Goal: Transaction & Acquisition: Subscribe to service/newsletter

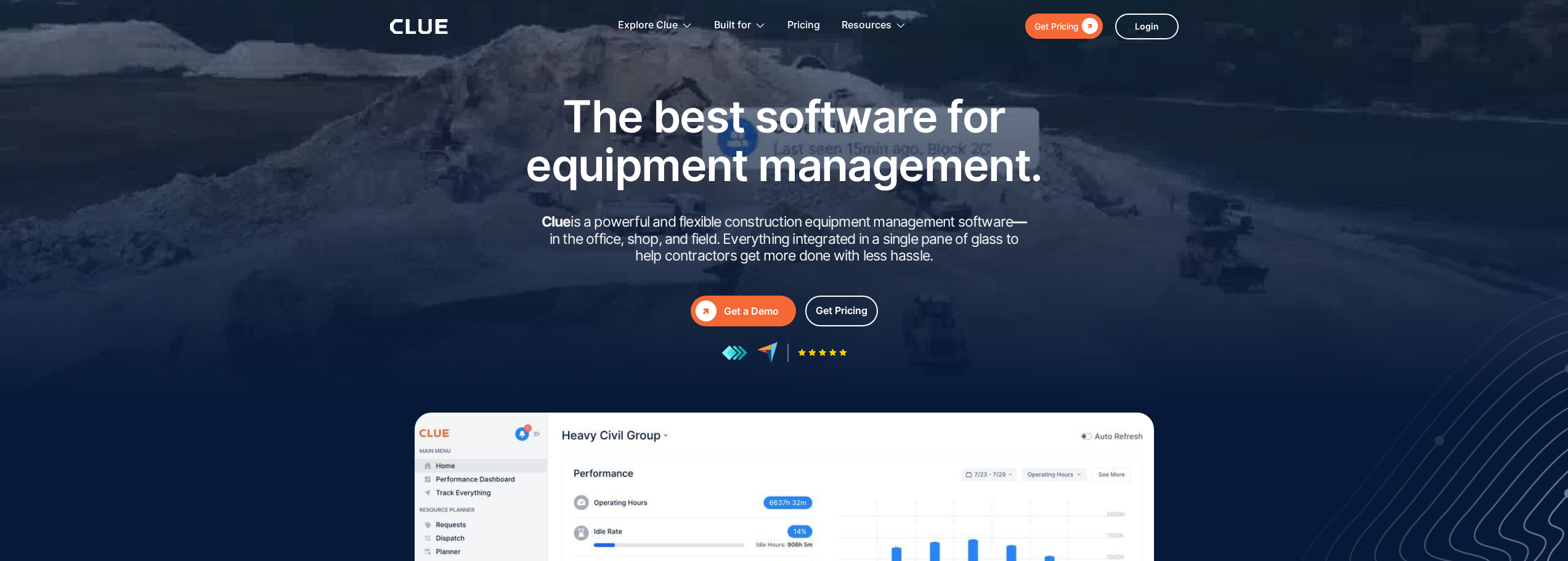
click at [748, 220] on h2 "Clue is a powerful and flexible construction equipment management software — in…" at bounding box center [784, 239] width 493 height 51
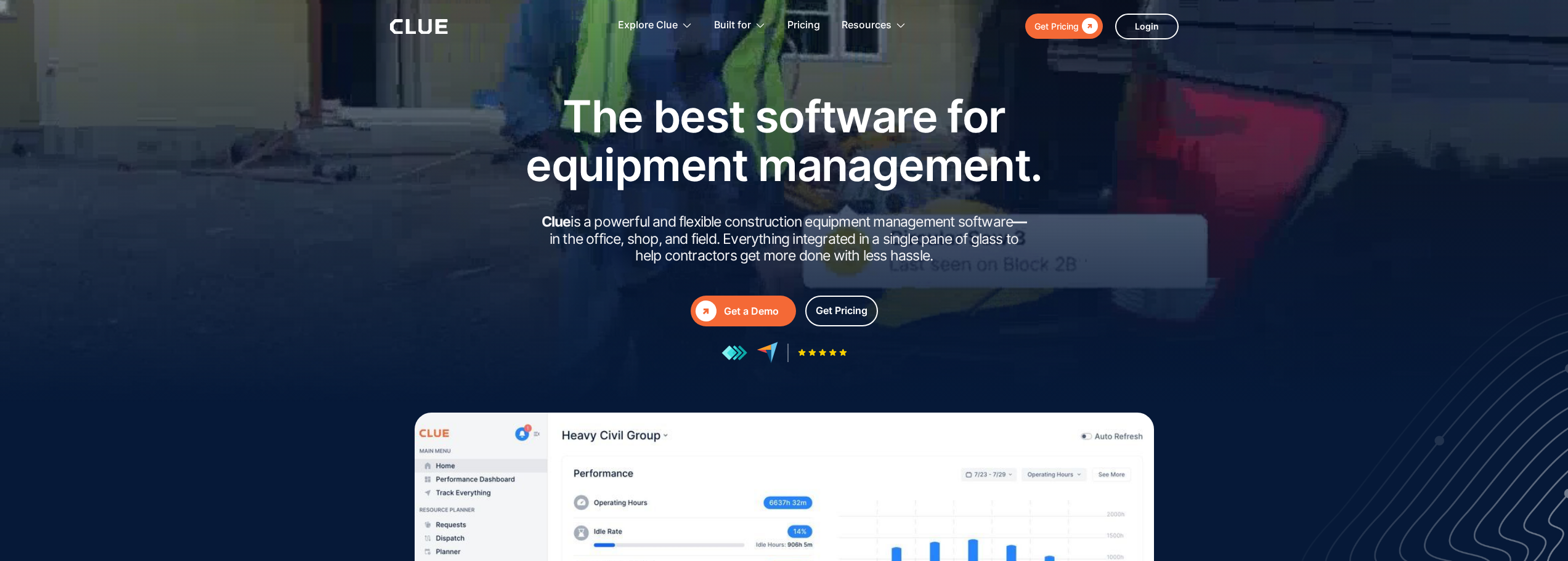
drag, startPoint x: 748, startPoint y: 220, endPoint x: 991, endPoint y: 219, distance: 243.0
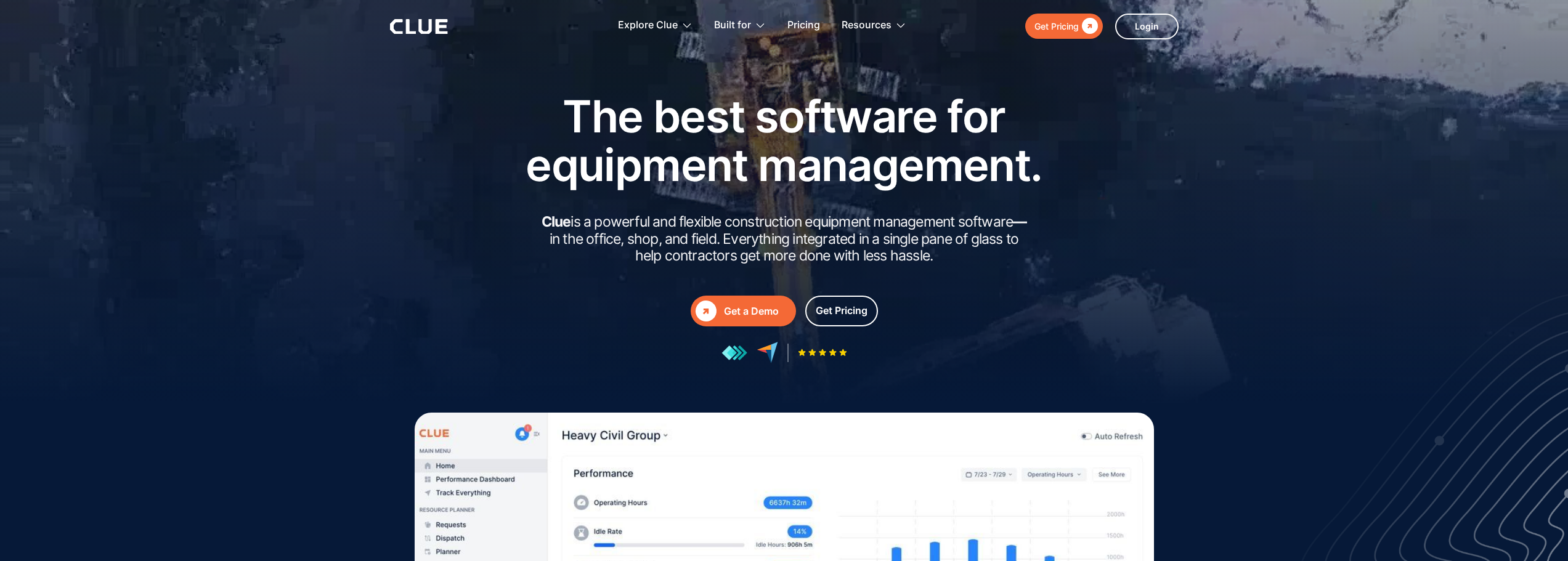
click at [991, 219] on h2 "Clue is a powerful and flexible construction equipment management software — in…" at bounding box center [784, 239] width 493 height 51
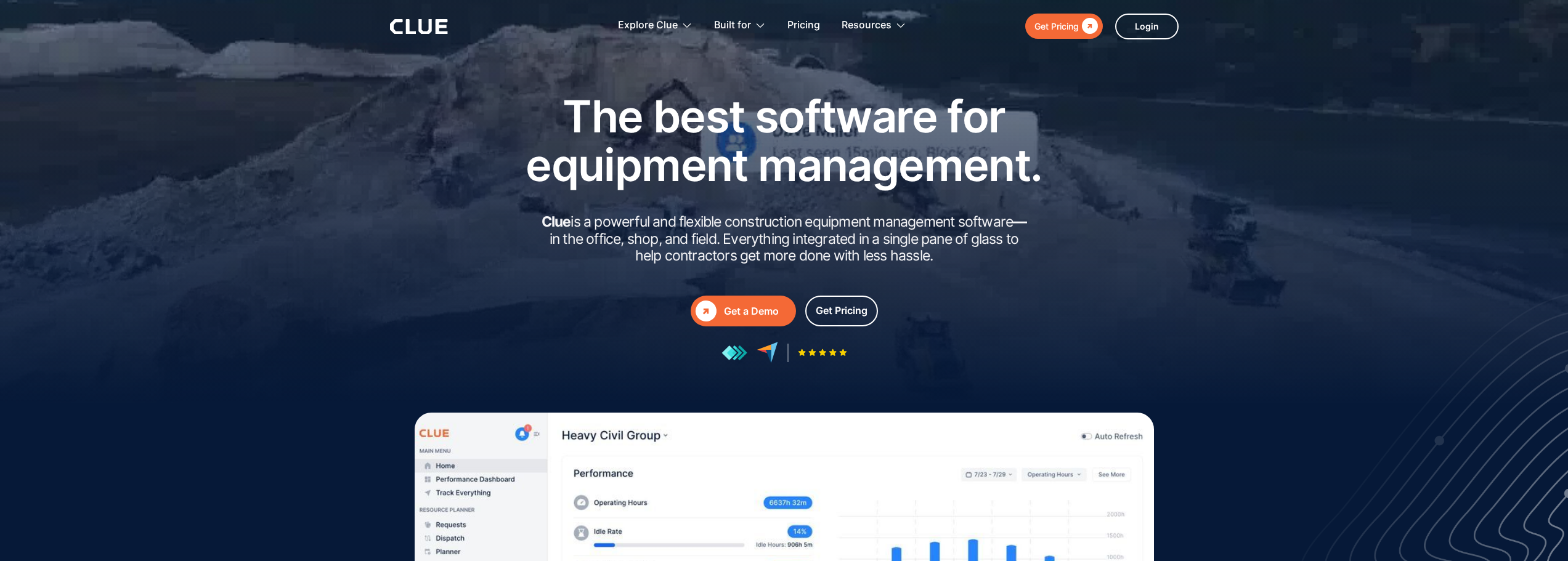
copy h2 "construction equipment management software"
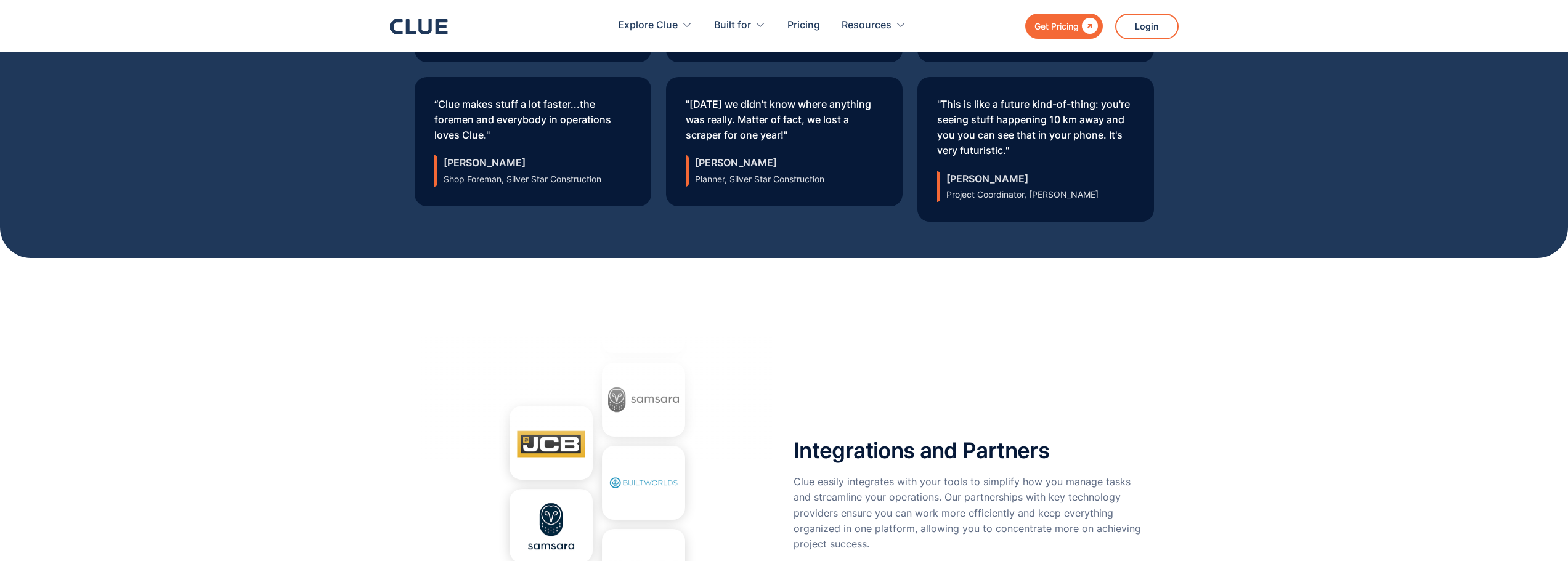
scroll to position [4309, 0]
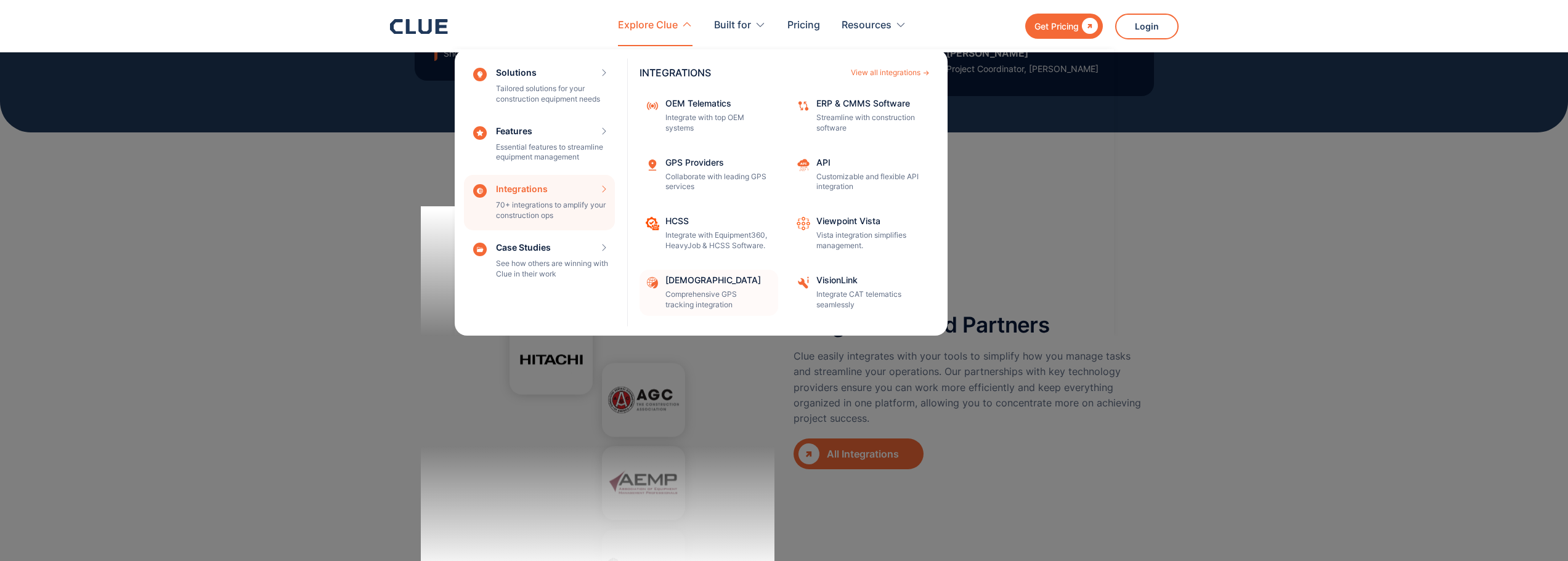
click at [701, 291] on p "Comprehensive GPS tracking integration" at bounding box center [718, 299] width 105 height 21
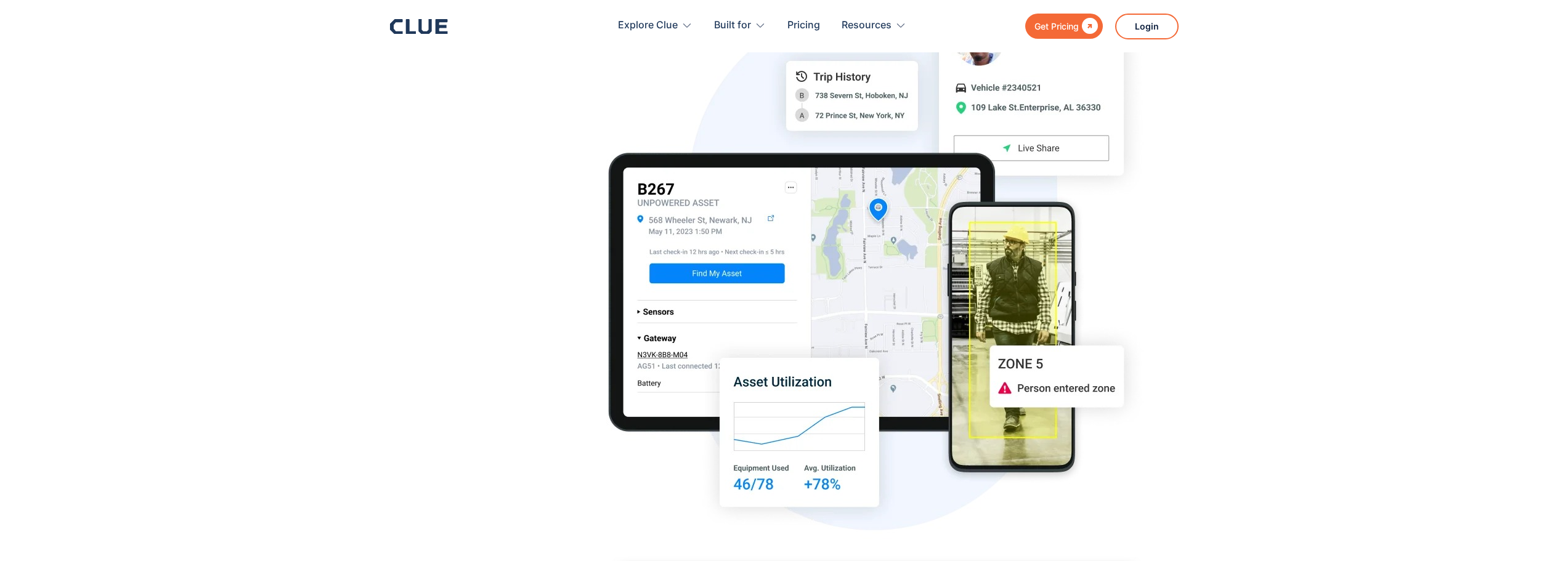
scroll to position [1075, 0]
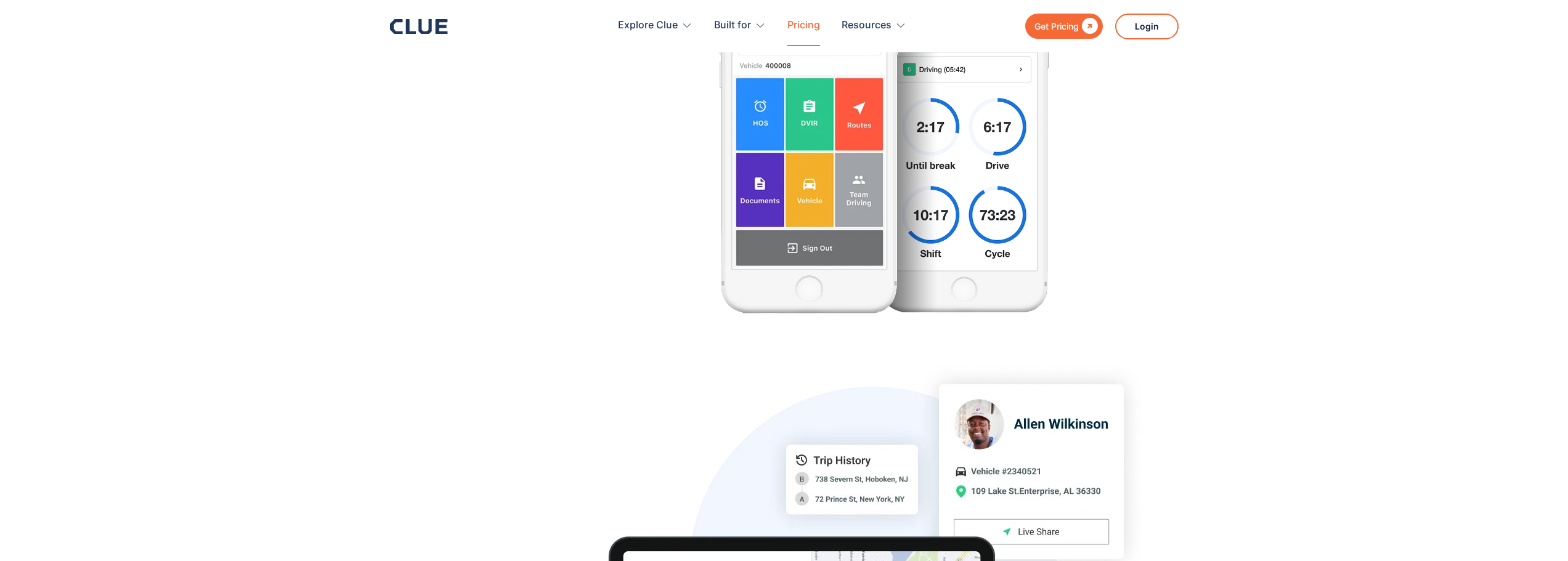
click at [813, 16] on link "Pricing" at bounding box center [804, 25] width 33 height 39
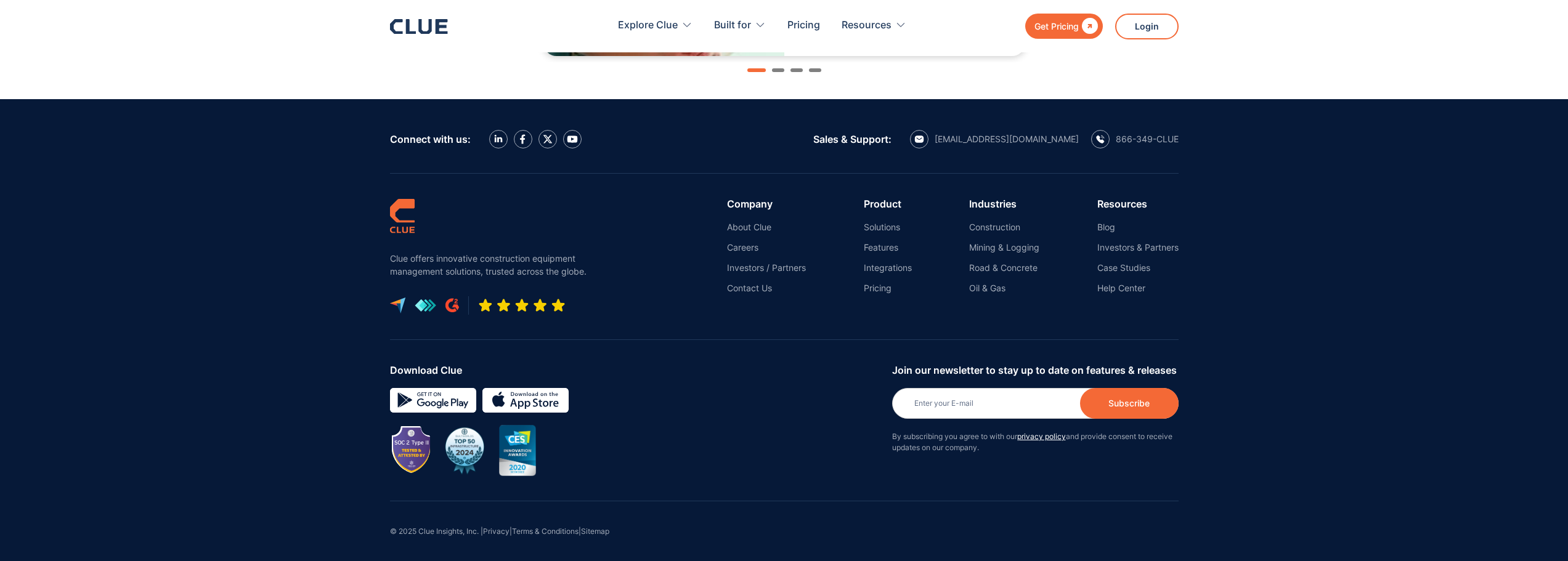
scroll to position [1455, 0]
